Goal: Information Seeking & Learning: Learn about a topic

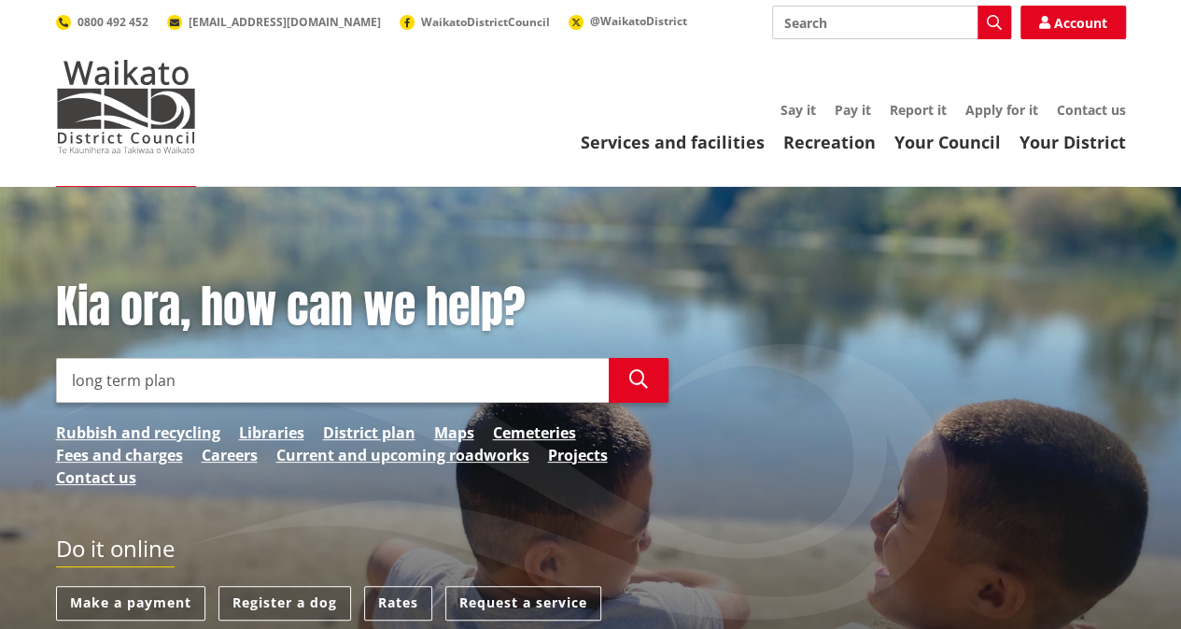
click at [334, 378] on input "long term plan" at bounding box center [332, 380] width 553 height 45
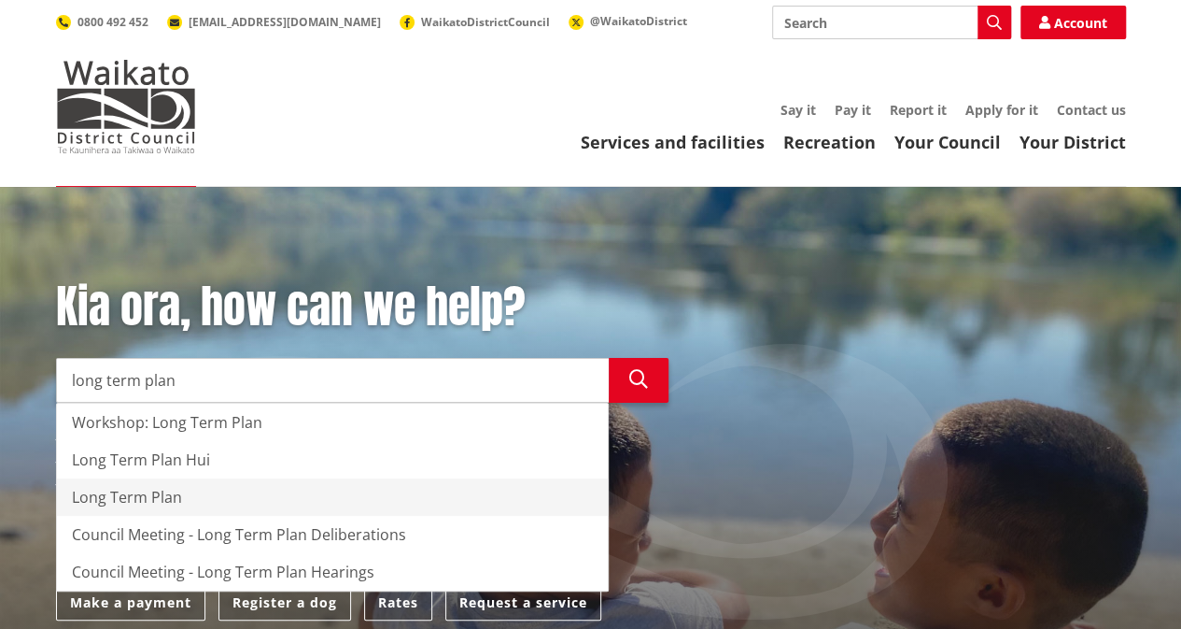
click at [237, 485] on div "Kia ora, how can we help? Search long term plan Search Workshop: Long Term Plan…" at bounding box center [362, 393] width 641 height 227
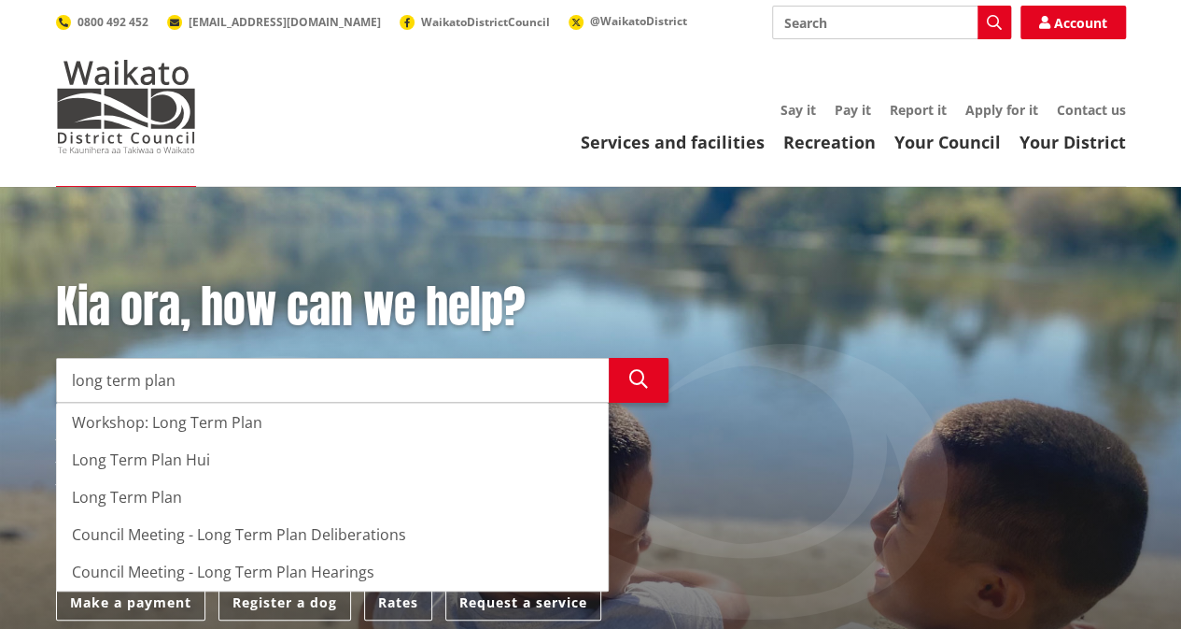
click at [164, 494] on div "Long Term Plan" at bounding box center [332, 496] width 551 height 37
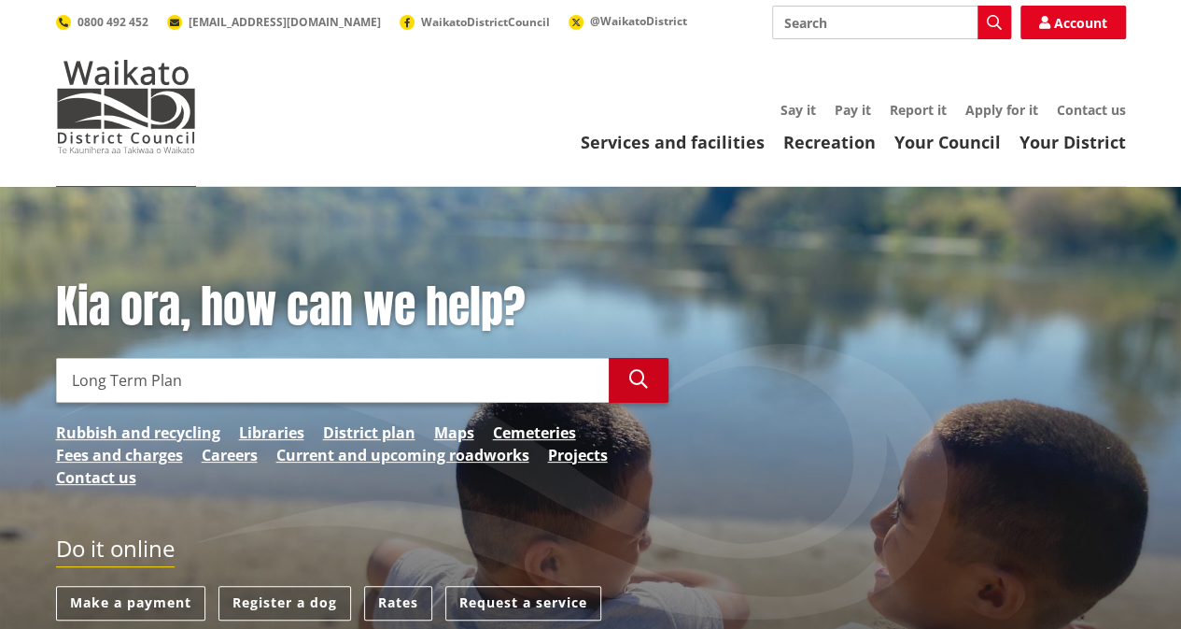
type input "Long Term Plan"
click at [628, 373] on button "Search" at bounding box center [639, 380] width 60 height 45
click at [306, 374] on input "Long Term Plan" at bounding box center [332, 380] width 553 height 45
click at [637, 374] on icon "button" at bounding box center [638, 379] width 19 height 19
